Goal: Navigation & Orientation: Find specific page/section

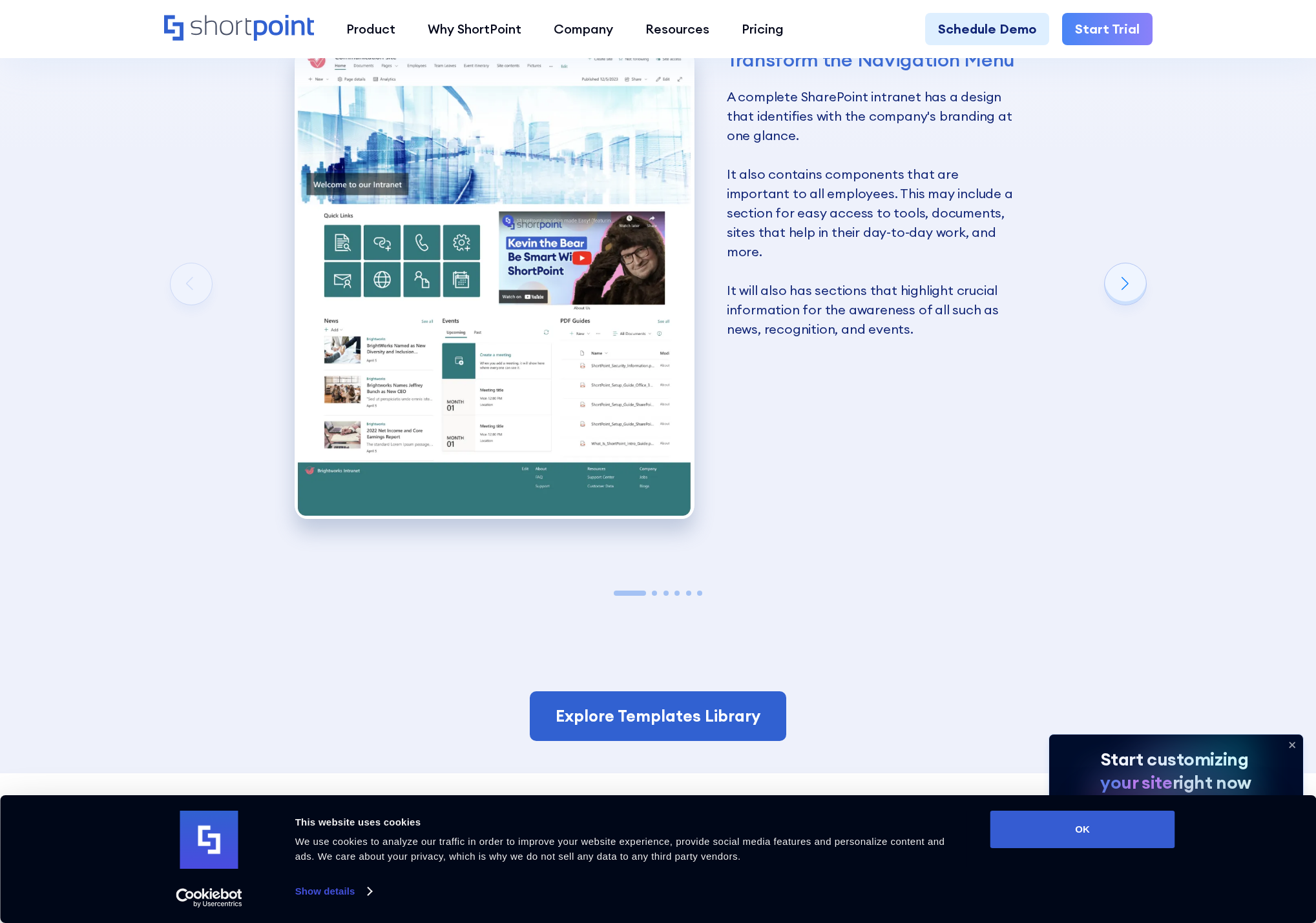
scroll to position [2453, 0]
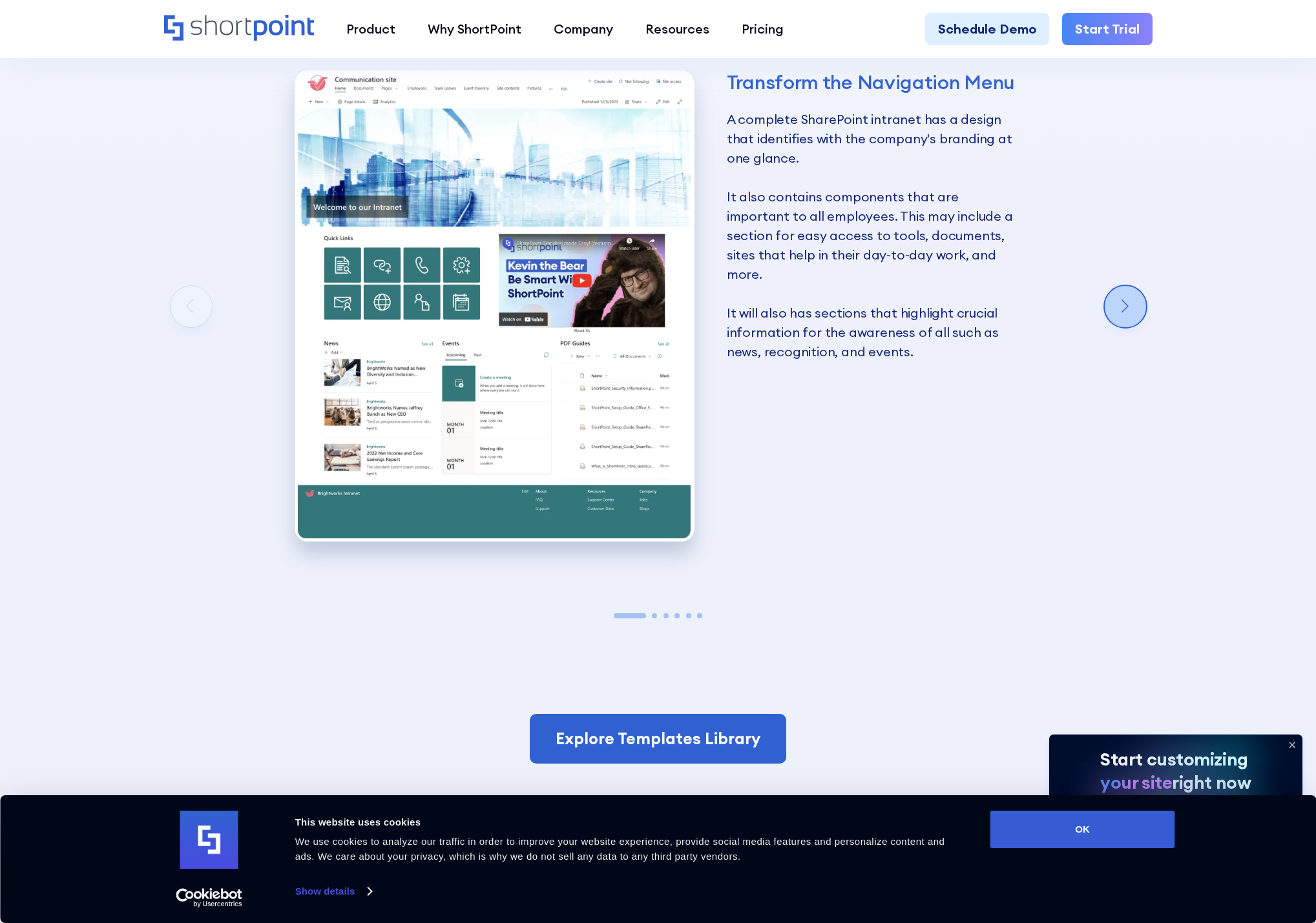
click at [1119, 297] on div "Next slide" at bounding box center [1125, 307] width 41 height 41
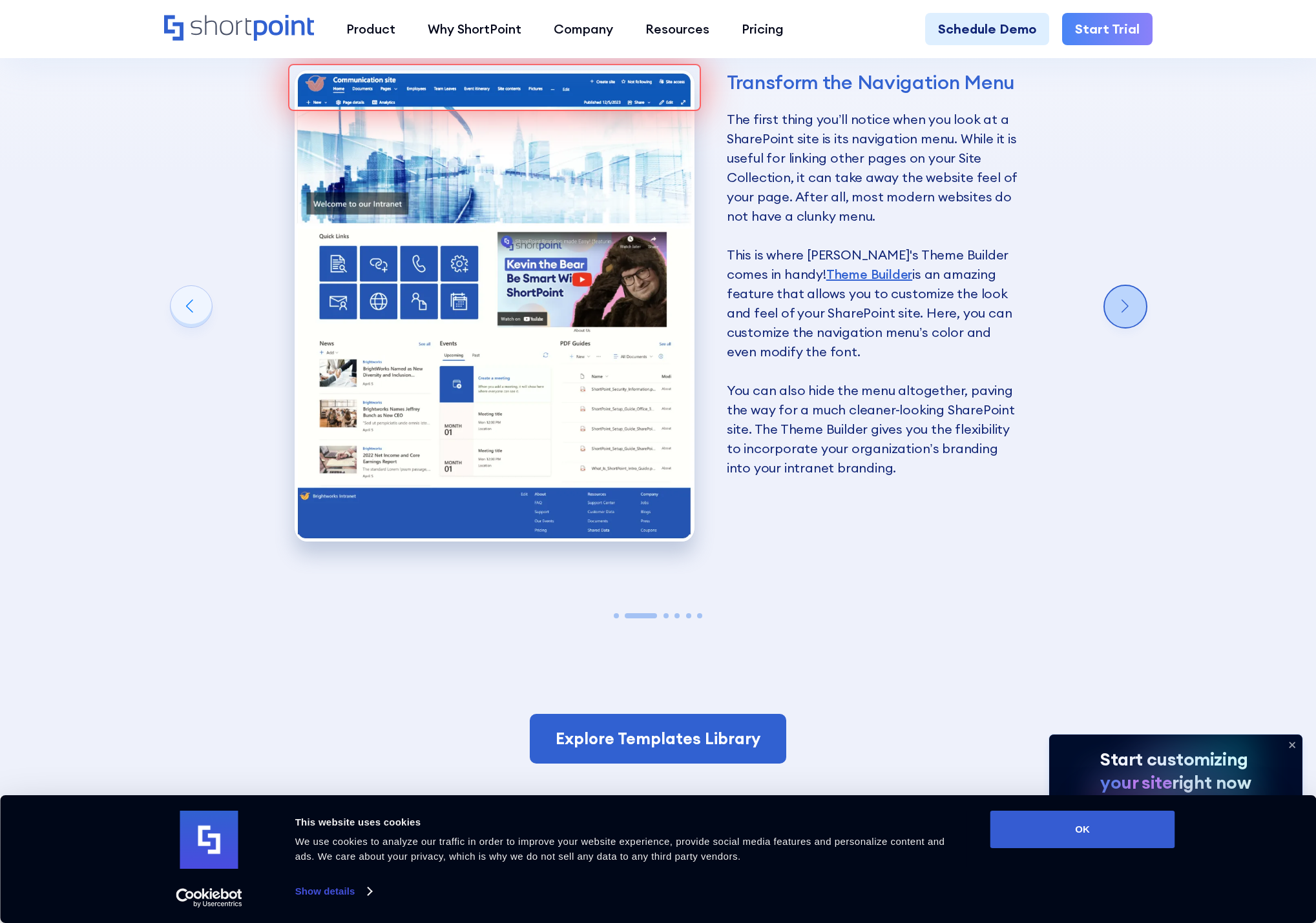
click at [1119, 297] on div "Next slide" at bounding box center [1125, 307] width 41 height 41
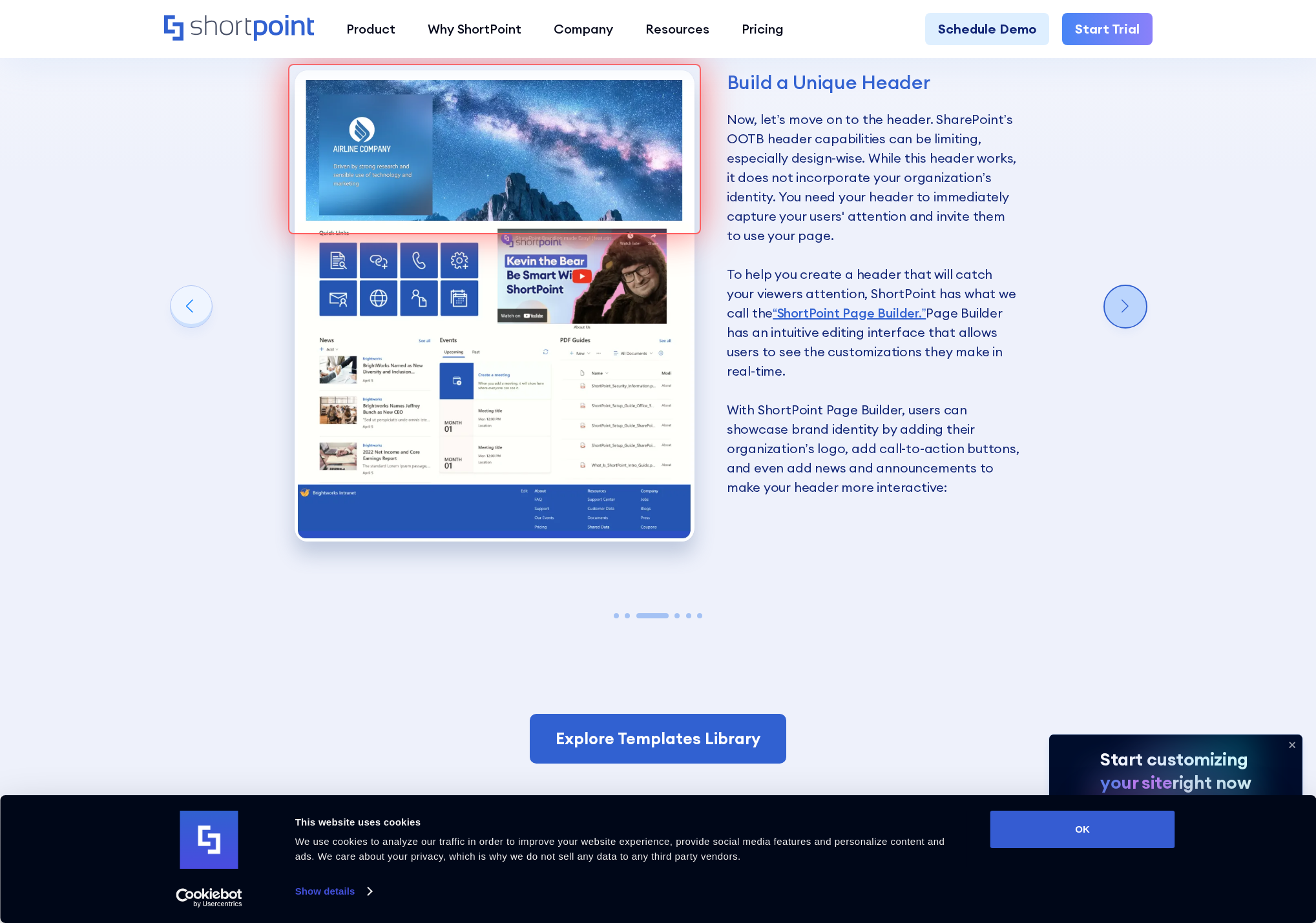
click at [1119, 297] on div "Next slide" at bounding box center [1125, 307] width 41 height 41
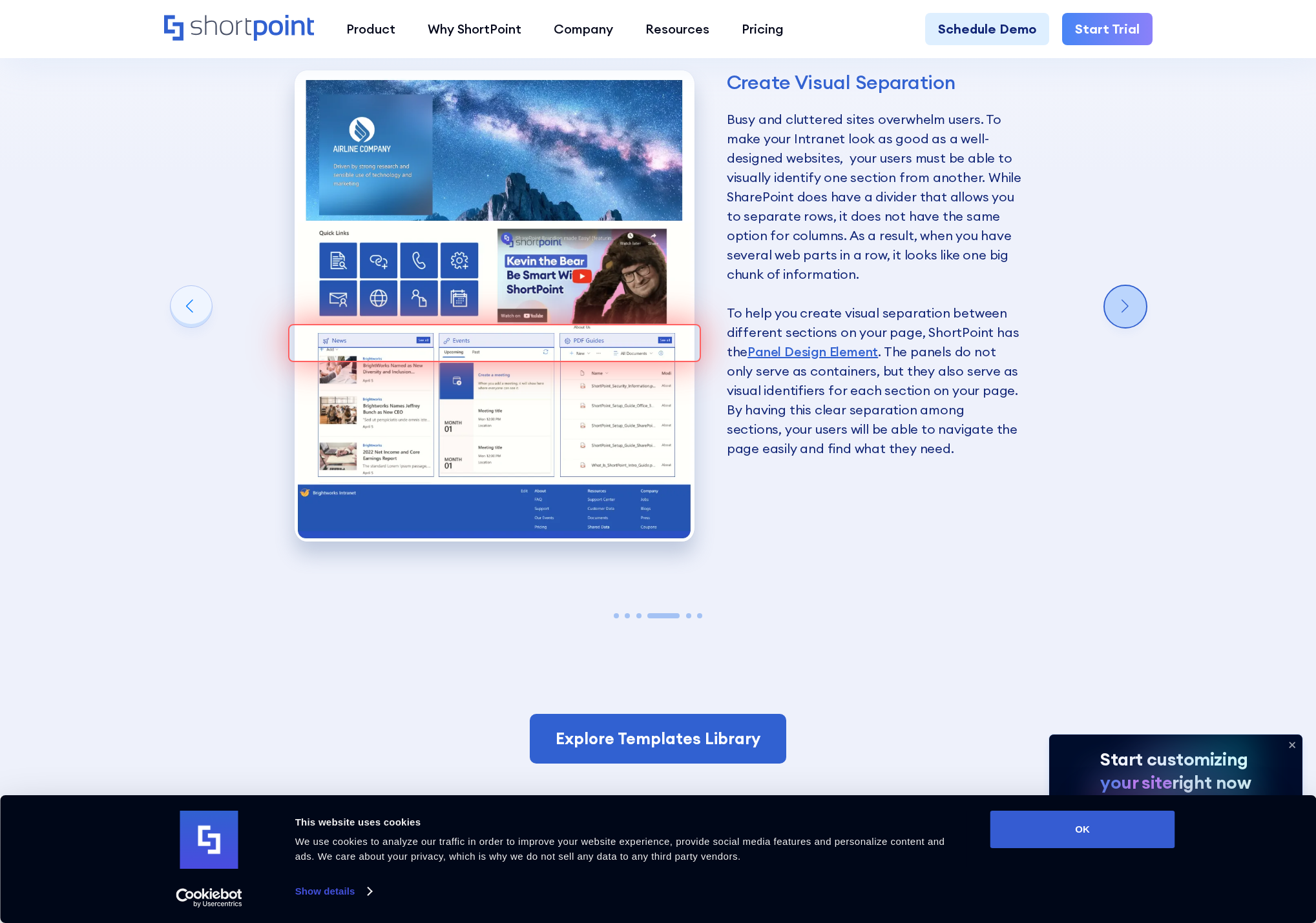
click at [1119, 297] on div "Next slide" at bounding box center [1125, 307] width 41 height 41
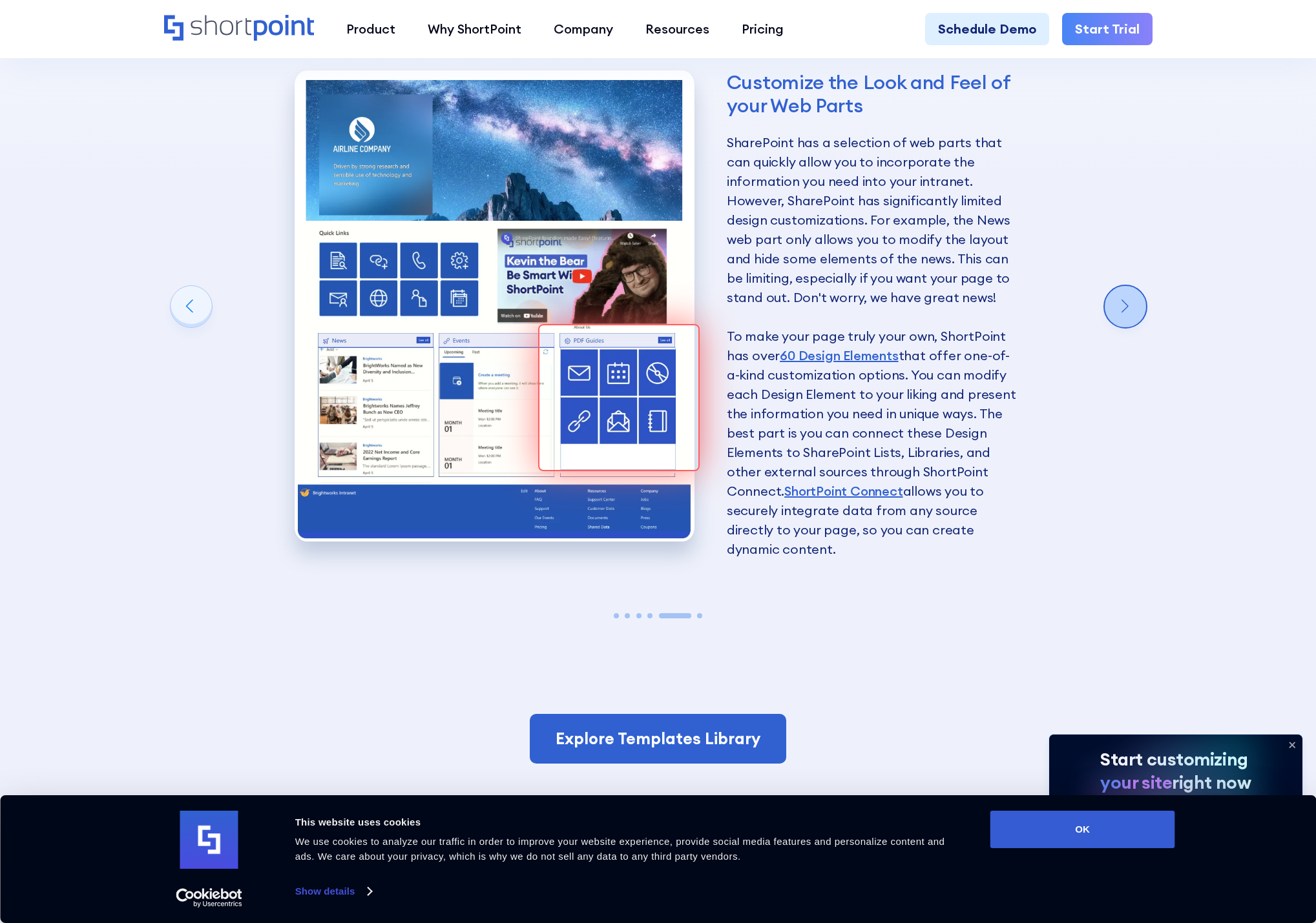
click at [1119, 297] on div "Next slide" at bounding box center [1125, 307] width 41 height 41
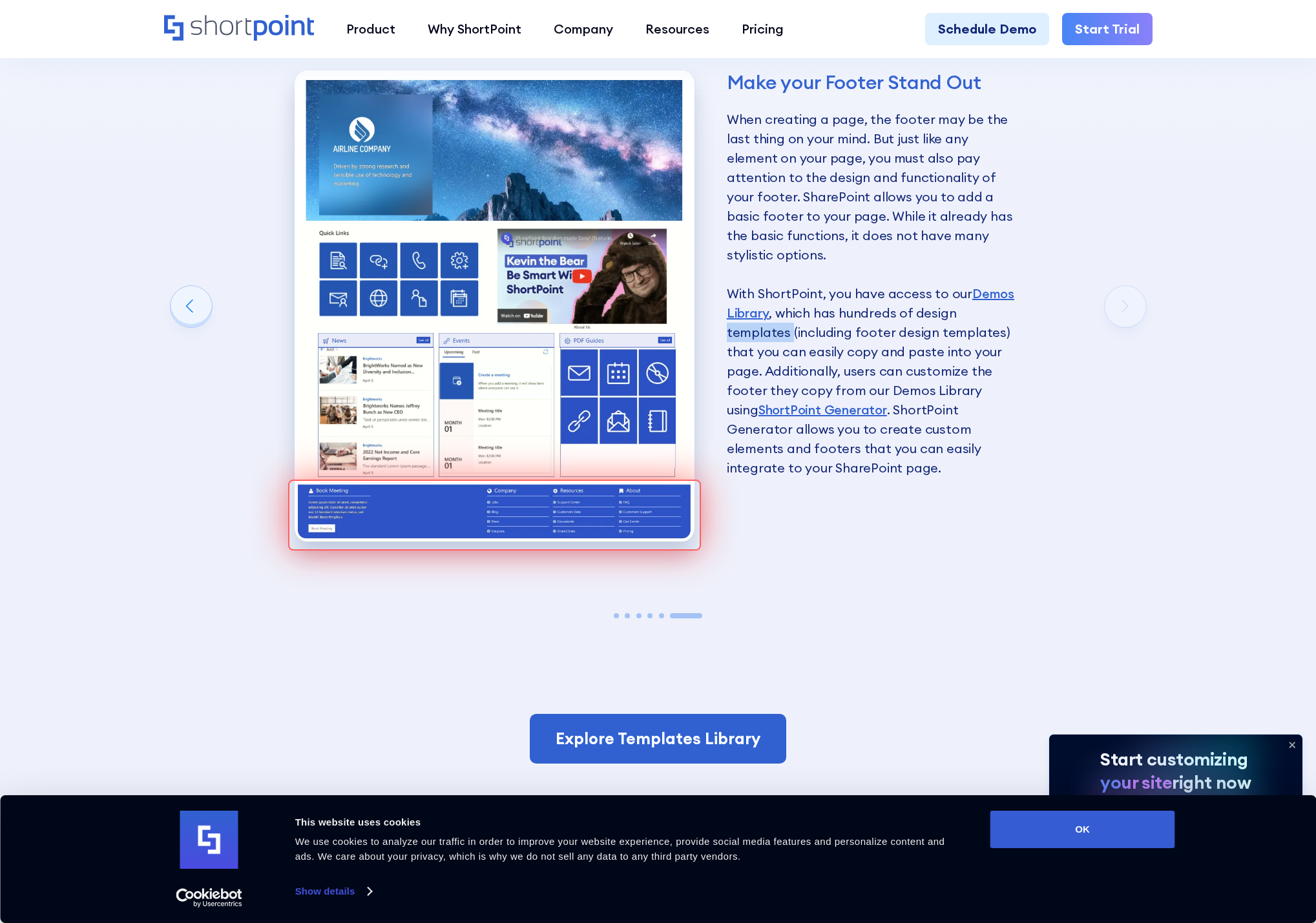
click at [1119, 297] on div "Make your Footer Stand Out When creating a page, the footer may be the last thi…" at bounding box center [658, 312] width 988 height 588
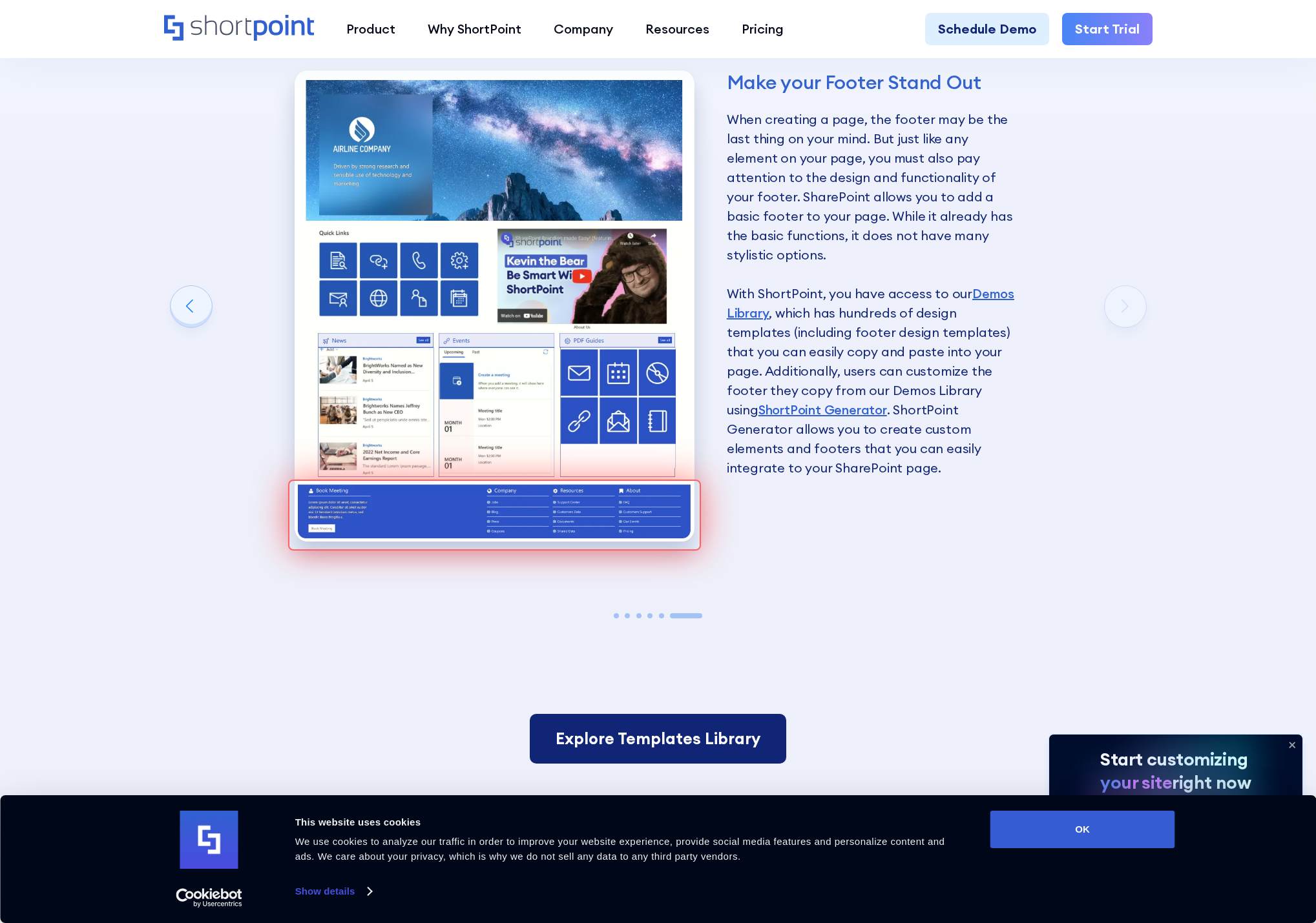
click at [606, 729] on link "Explore Templates Library" at bounding box center [658, 740] width 256 height 51
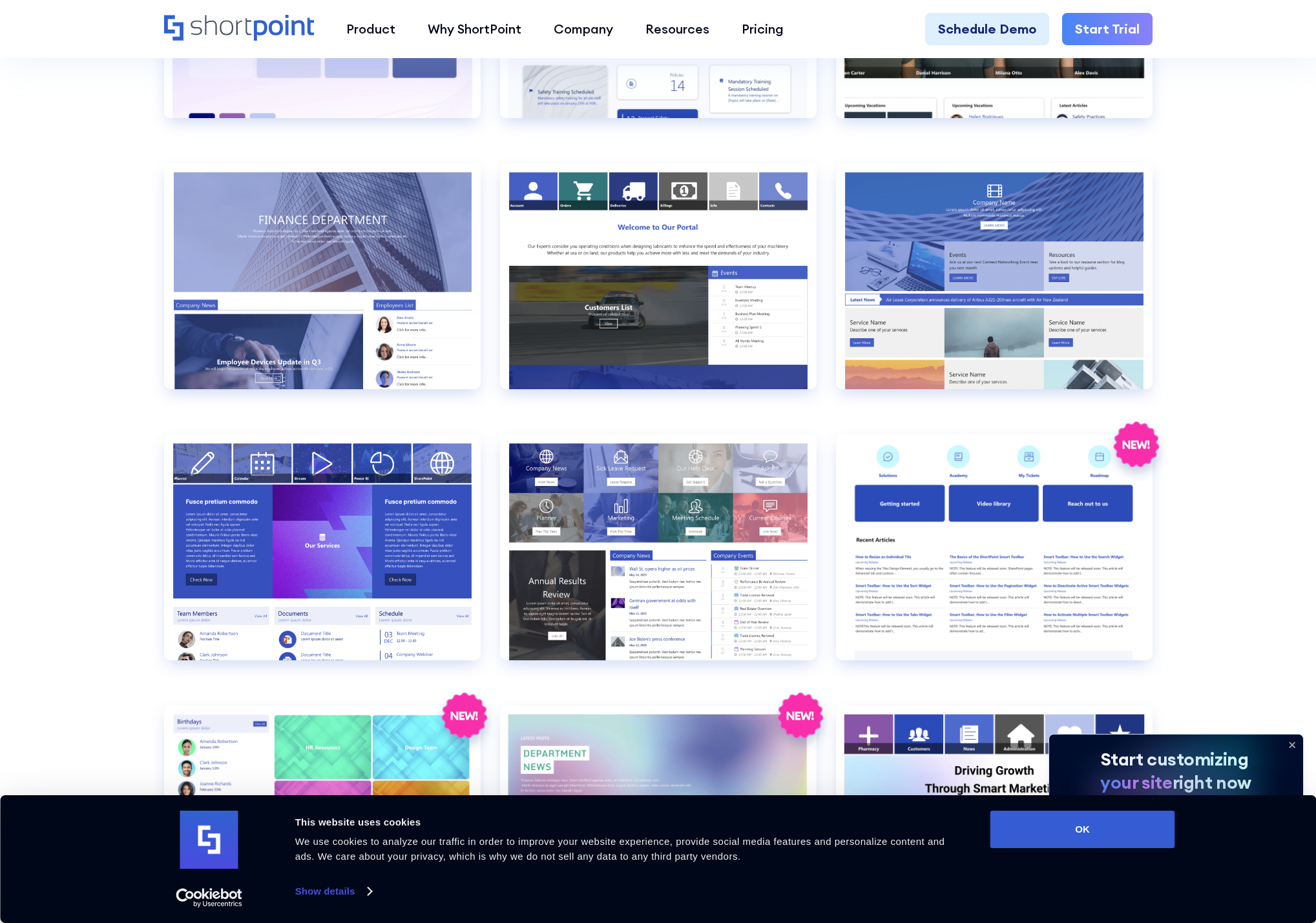
scroll to position [3034, 0]
